Goal: Transaction & Acquisition: Purchase product/service

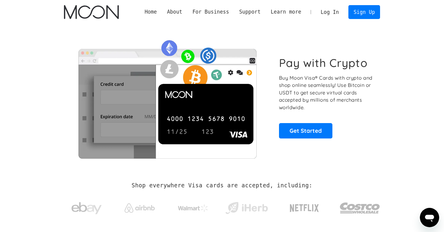
click at [334, 6] on link "Log In" at bounding box center [330, 11] width 28 height 13
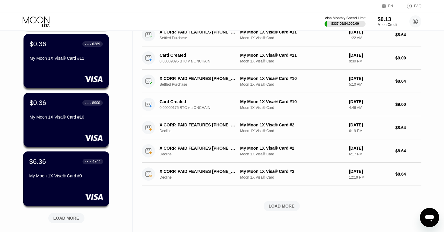
scroll to position [256, 0]
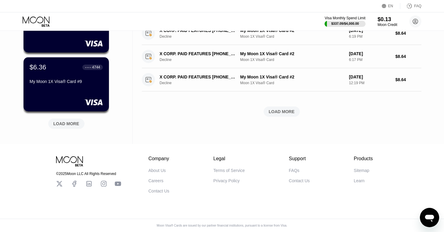
click at [69, 122] on div "LOAD MORE" at bounding box center [66, 123] width 26 height 5
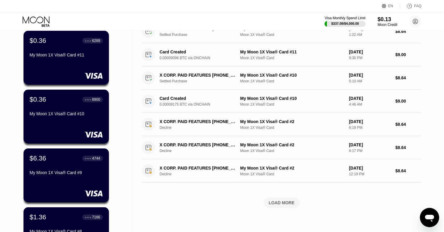
scroll to position [0, 0]
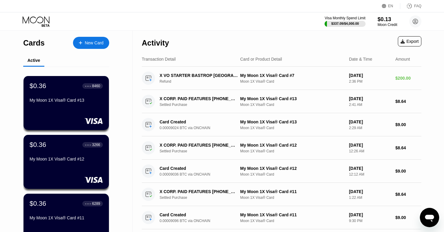
click at [91, 44] on div "New Card" at bounding box center [94, 42] width 19 height 5
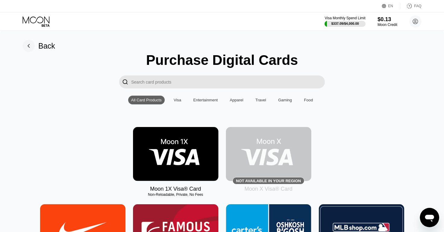
click at [174, 144] on img at bounding box center [175, 154] width 85 height 54
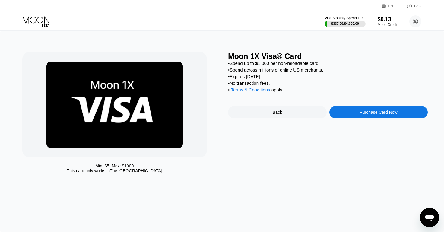
click at [371, 113] on div "Purchase Card Now" at bounding box center [379, 112] width 38 height 5
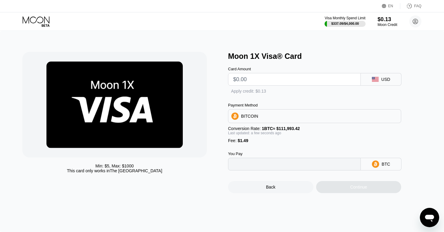
type input "0"
click at [280, 78] on input "text" at bounding box center [294, 79] width 123 height 12
type input "$0"
type input "0.00001331"
type input "0"
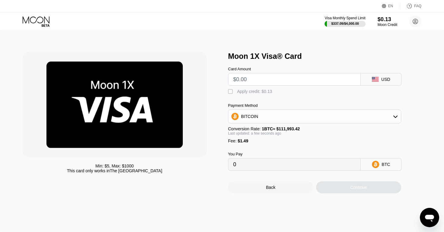
type input "$9"
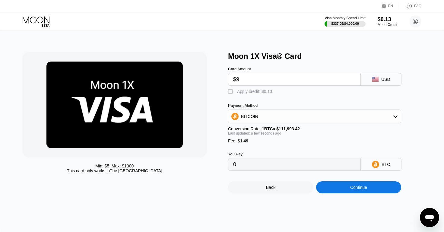
type input "0.00009367"
type input "$9"
click at [286, 120] on div "BITCOIN" at bounding box center [314, 116] width 173 height 12
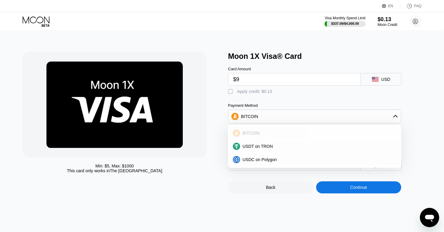
click at [268, 137] on div "BITCOIN" at bounding box center [315, 133] width 170 height 12
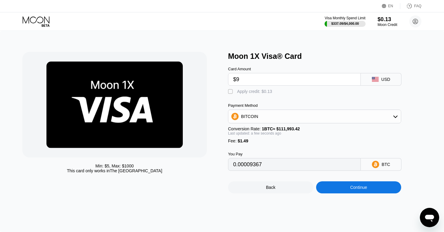
click at [347, 188] on div "Continue" at bounding box center [358, 187] width 85 height 12
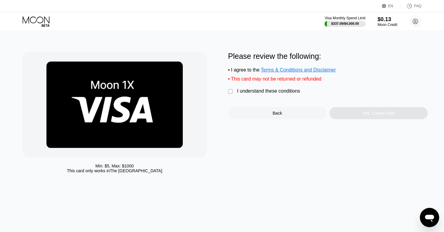
click at [264, 90] on div "I understand these conditions" at bounding box center [268, 90] width 63 height 5
click at [364, 114] on div "Yes, Create Card" at bounding box center [379, 113] width 32 height 5
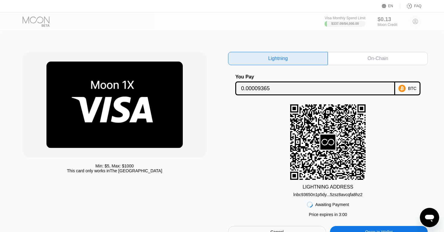
click at [356, 54] on div "On-Chain" at bounding box center [378, 58] width 100 height 13
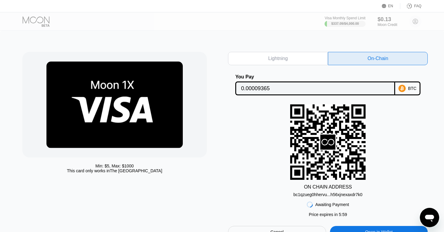
click at [324, 195] on div "bc1qzueg0hhervu...h56xjnexaxdr7k0" at bounding box center [328, 194] width 69 height 5
click at [245, 131] on div "ON CHAIN ADDRESS bc1qzueg0hhervu...h56xjnexaxdr7k0" at bounding box center [328, 150] width 200 height 93
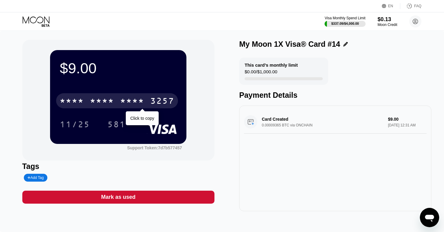
click at [109, 103] on div "* * * *" at bounding box center [102, 102] width 24 height 10
click at [131, 99] on div "2350" at bounding box center [132, 102] width 24 height 10
